Goal: Use online tool/utility: Utilize a website feature to perform a specific function

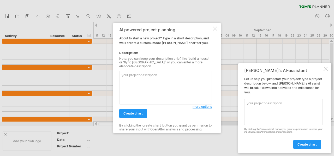
click at [149, 72] on textarea at bounding box center [165, 88] width 93 height 34
paste textarea "Create a professional [PERSON_NAME] chart for a software development project na…"
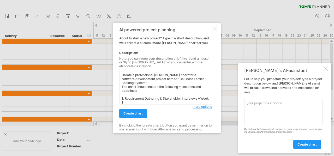
scroll to position [53, 0]
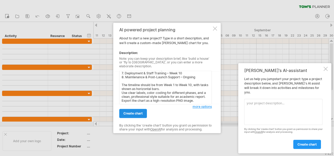
type textarea "Create a professional [PERSON_NAME] chart for a software development project na…"
click at [130, 112] on span "create chart" at bounding box center [132, 114] width 19 height 4
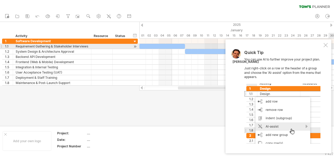
click at [325, 45] on div at bounding box center [325, 45] width 4 height 4
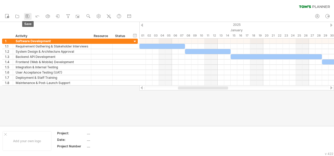
click at [30, 15] on icon at bounding box center [27, 16] width 5 height 5
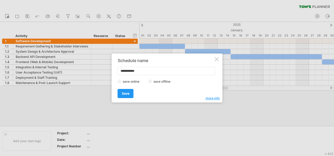
click at [156, 80] on label "save offline" at bounding box center [163, 81] width 23 height 4
click at [130, 93] on link "Save" at bounding box center [126, 93] width 16 height 9
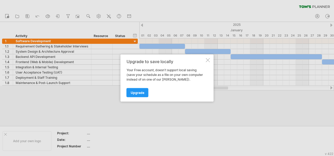
click at [207, 62] on div at bounding box center [208, 60] width 4 height 4
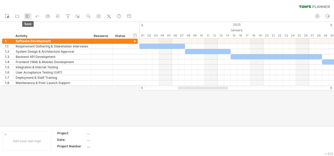
click at [27, 16] on icon at bounding box center [27, 16] width 5 height 5
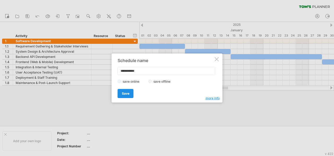
click at [123, 92] on span "Save" at bounding box center [126, 93] width 8 height 4
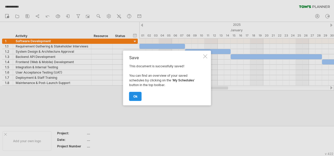
click at [137, 96] on span "ok" at bounding box center [135, 96] width 4 height 4
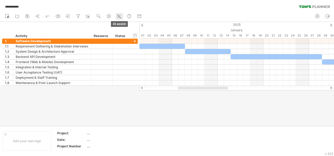
click at [118, 14] on icon at bounding box center [118, 16] width 5 height 5
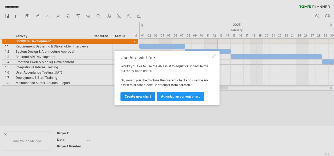
click at [147, 95] on span "Create new chart" at bounding box center [138, 96] width 26 height 4
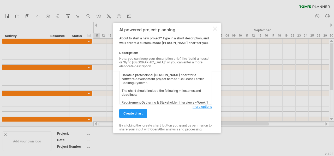
scroll to position [122, 0]
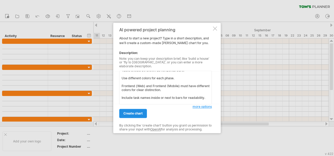
type textarea "Create a professional [PERSON_NAME] chart for a software development project na…"
click at [140, 112] on span "create chart" at bounding box center [132, 114] width 19 height 4
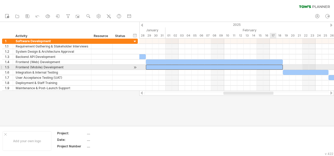
click at [270, 66] on div at bounding box center [214, 67] width 137 height 5
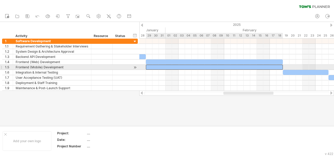
click at [270, 66] on div at bounding box center [214, 67] width 137 height 5
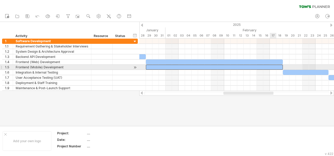
click at [270, 66] on div at bounding box center [214, 67] width 137 height 5
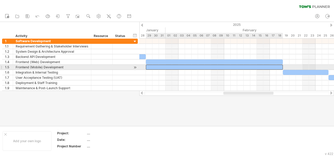
click at [270, 66] on div at bounding box center [214, 67] width 137 height 5
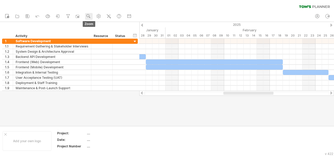
drag, startPoint x: 57, startPoint y: 19, endPoint x: 87, endPoint y: 17, distance: 30.3
click at [87, 17] on ul "new open" at bounding box center [67, 16] width 131 height 11
click at [127, 37] on div at bounding box center [127, 35] width 2 height 5
click at [165, 116] on div at bounding box center [167, 74] width 334 height 104
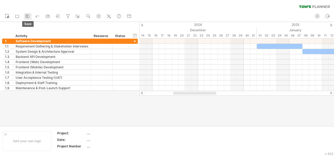
click at [29, 17] on icon at bounding box center [27, 16] width 5 height 5
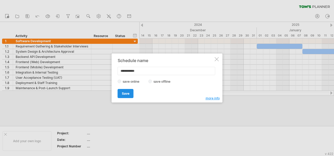
click at [122, 93] on span "Save" at bounding box center [126, 93] width 8 height 4
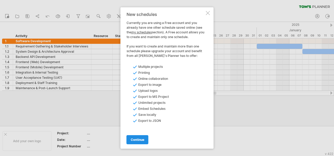
click at [142, 138] on span "continue" at bounding box center [138, 140] width 14 height 4
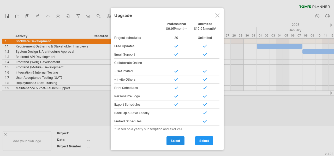
click at [181, 137] on link "select" at bounding box center [175, 140] width 18 height 9
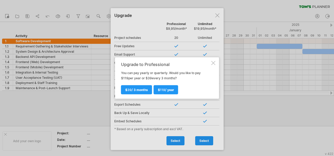
click at [215, 64] on div at bounding box center [213, 63] width 4 height 4
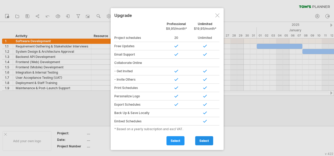
click at [200, 139] on span "select" at bounding box center [204, 141] width 10 height 4
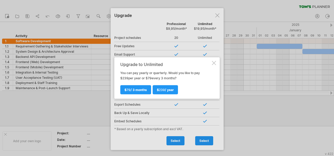
click at [213, 62] on div at bounding box center [214, 63] width 4 height 4
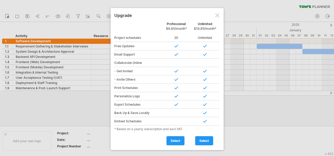
click at [217, 15] on div at bounding box center [217, 15] width 4 height 4
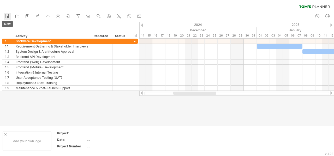
click at [8, 16] on icon at bounding box center [6, 15] width 5 height 5
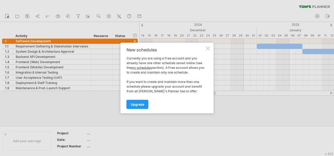
click at [205, 50] on div "New schedules Currently you are using a Free account and you already have one o…" at bounding box center [166, 78] width 93 height 71
click at [212, 46] on div "New schedules Currently you are using a Free account and you already have one o…" at bounding box center [166, 78] width 93 height 71
click at [207, 48] on div at bounding box center [208, 48] width 4 height 4
